Goal: Find contact information: Find contact information

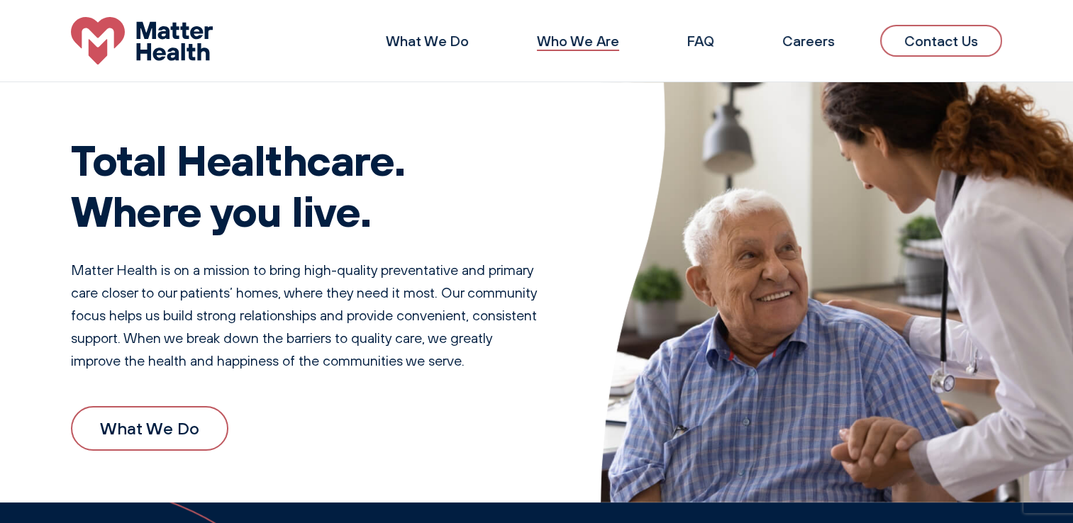
click at [597, 43] on link "Who We Are" at bounding box center [578, 41] width 82 height 18
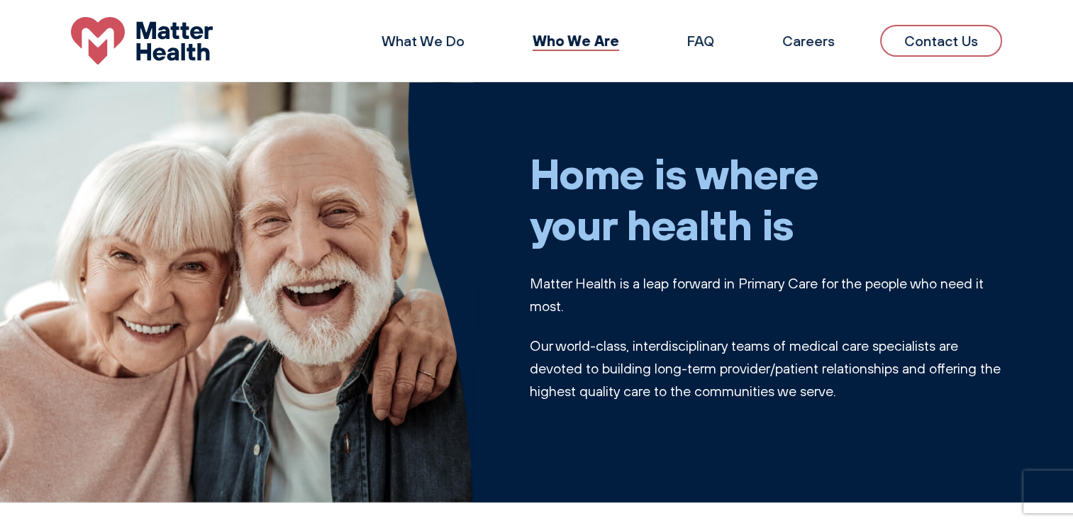
click at [931, 42] on link "Contact Us" at bounding box center [941, 41] width 122 height 32
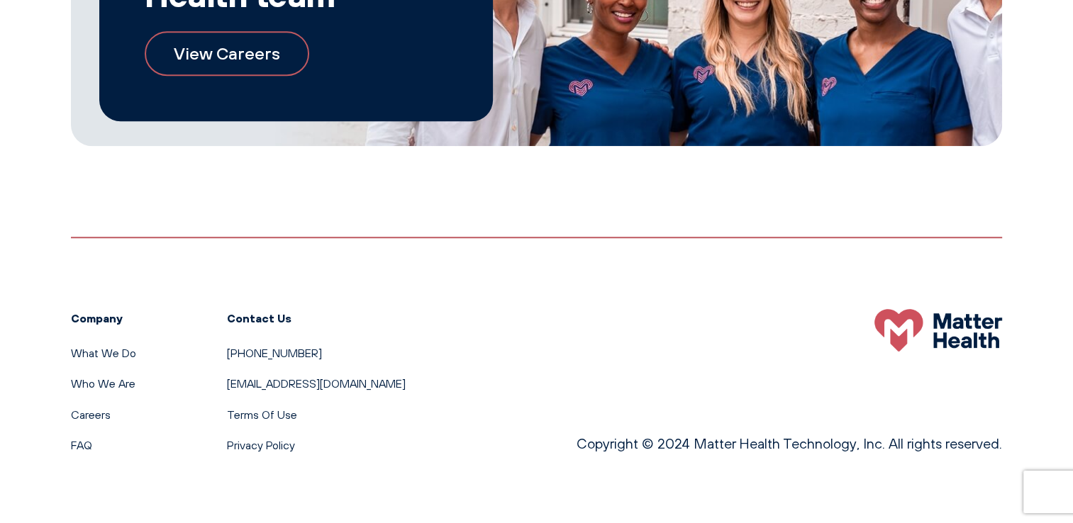
scroll to position [992, 0]
